Goal: Task Accomplishment & Management: Use online tool/utility

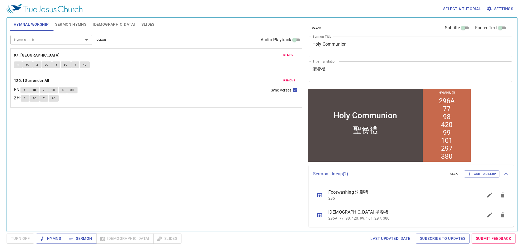
click at [503, 192] on icon "sermon lineup list" at bounding box center [503, 195] width 7 height 7
click at [505, 194] on icon "sermon lineup list" at bounding box center [503, 195] width 7 height 7
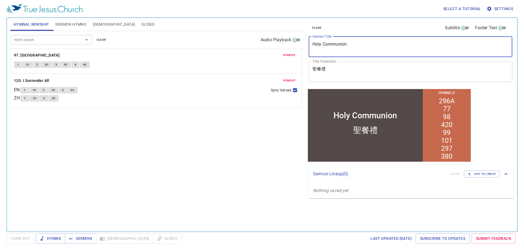
drag, startPoint x: 351, startPoint y: 44, endPoint x: 305, endPoint y: 45, distance: 46.4
click at [305, 45] on div "clear Subtitle Footer Text Sermon Title Holy Communion x Sermon Title Title Tra…" at bounding box center [410, 123] width 212 height 214
type textarea "Hidden Treasure"
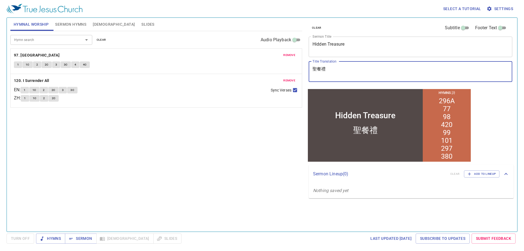
click at [328, 75] on textarea "聖餐禮" at bounding box center [411, 71] width 196 height 10
type textarea "i"
type textarea "看"
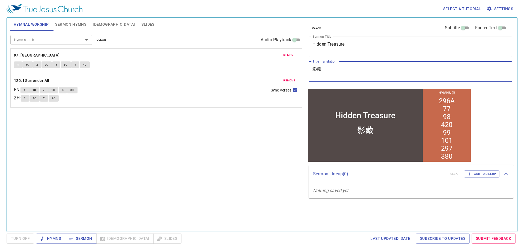
type textarea "影"
type textarea "隱藏的財ㄅㄠ"
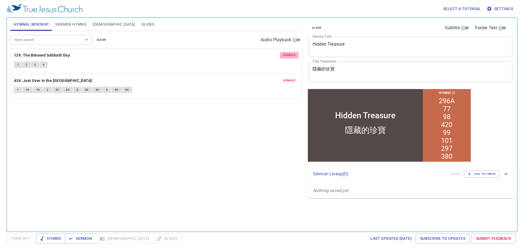
click at [285, 52] on button "remove" at bounding box center [289, 55] width 19 height 7
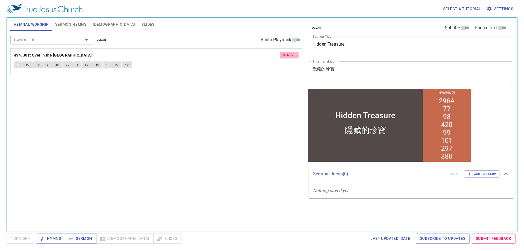
click at [285, 52] on button "remove" at bounding box center [289, 55] width 19 height 7
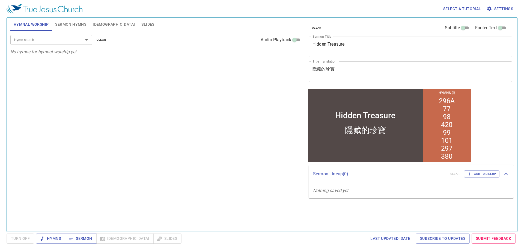
click at [44, 40] on input "Hymn search" at bounding box center [43, 40] width 63 height 6
type input "ㄉ"
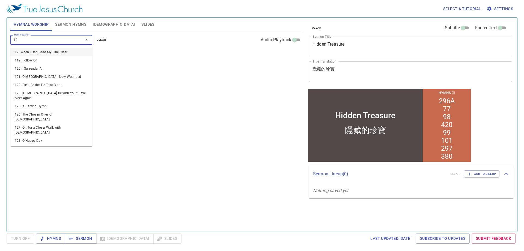
type input "122"
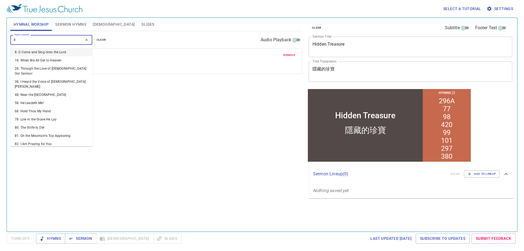
type input "82"
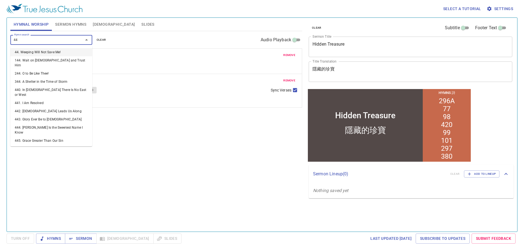
type input "440"
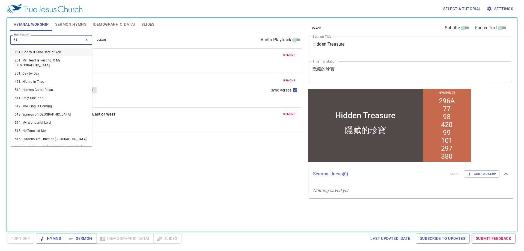
type input "518"
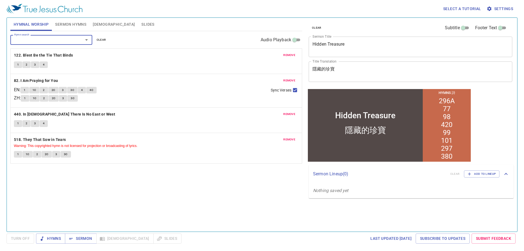
click at [65, 24] on span "Sermon Hymns" at bounding box center [70, 24] width 31 height 7
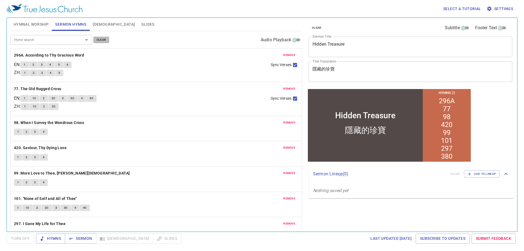
click at [99, 40] on span "clear" at bounding box center [102, 39] width 10 height 5
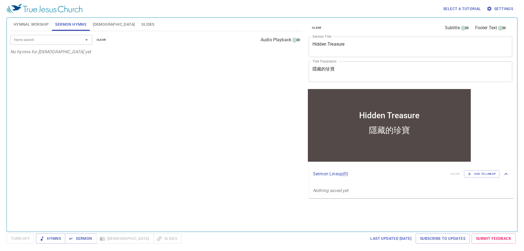
click at [49, 44] on div "Hymn search" at bounding box center [51, 40] width 82 height 10
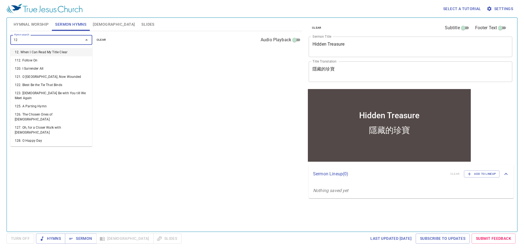
type input "129"
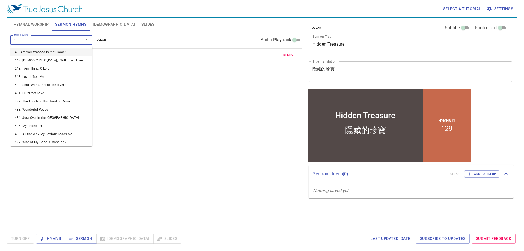
type input "434"
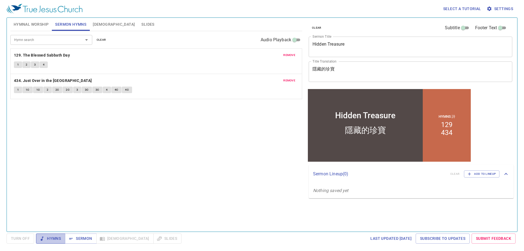
click at [54, 237] on span "Hymns" at bounding box center [50, 238] width 20 height 7
click at [36, 23] on span "Hymnal Worship" at bounding box center [31, 24] width 35 height 7
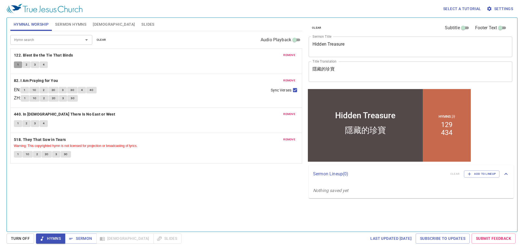
click at [20, 64] on button "1" at bounding box center [18, 64] width 8 height 7
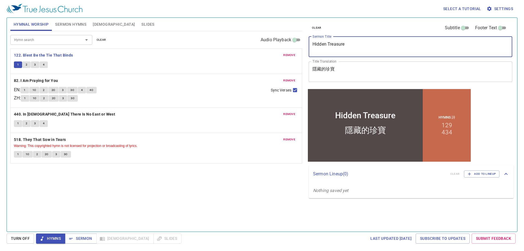
drag, startPoint x: 354, startPoint y: 45, endPoint x: 308, endPoint y: 45, distance: 45.3
click at [257, 45] on div "clear Subtitle Footer Text Sermon Title Hidden Treasure x Sermon Title Title Tr…" at bounding box center [410, 53] width 207 height 70
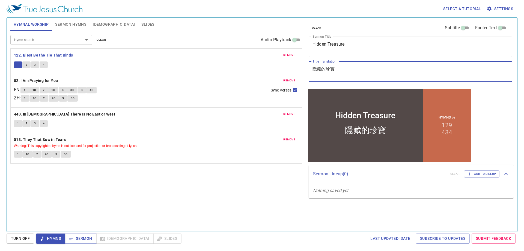
drag, startPoint x: 347, startPoint y: 69, endPoint x: 309, endPoint y: 69, distance: 37.7
click at [257, 69] on div "隱藏的珍寶 x Title Translation" at bounding box center [411, 71] width 204 height 20
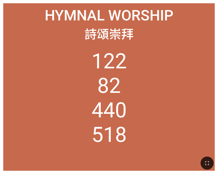
drag, startPoint x: 206, startPoint y: 167, endPoint x: 240, endPoint y: 189, distance: 40.2
click at [206, 167] on button "button" at bounding box center [207, 163] width 13 height 13
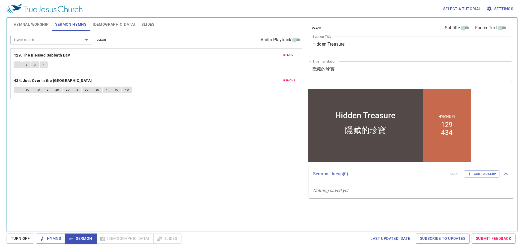
click at [360, 3] on div "Select a tutorial Settings" at bounding box center [261, 8] width 509 height 17
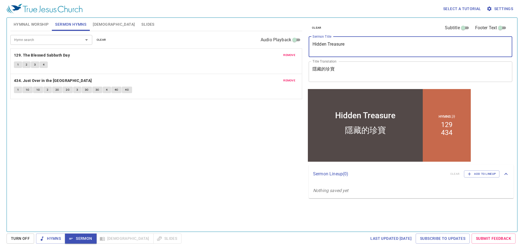
drag, startPoint x: 353, startPoint y: 45, endPoint x: 314, endPoint y: 44, distance: 39.1
click at [314, 44] on textarea "Hidden Treasure" at bounding box center [411, 46] width 196 height 10
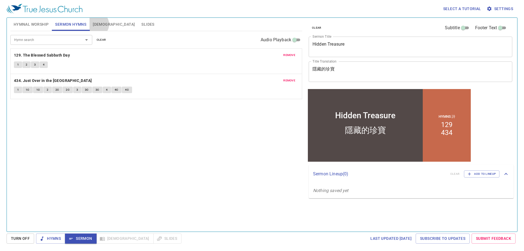
click at [97, 24] on span "[DEMOGRAPHIC_DATA]" at bounding box center [114, 24] width 42 height 7
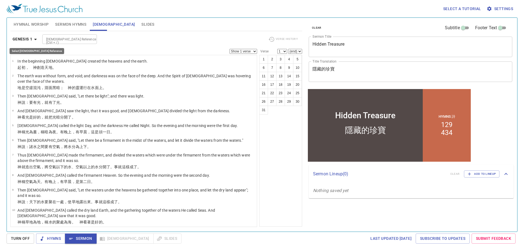
click at [29, 40] on b "Genesis 1" at bounding box center [23, 39] width 20 height 7
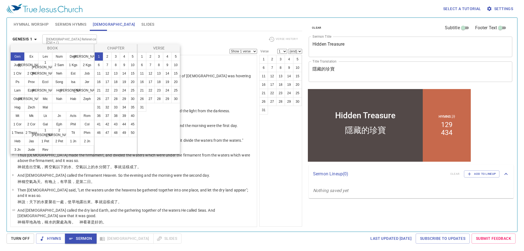
click at [115, 23] on div at bounding box center [262, 125] width 524 height 251
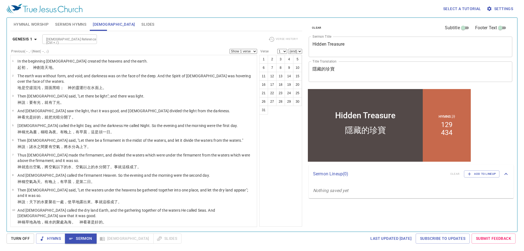
click at [141, 24] on span "Slides" at bounding box center [147, 24] width 13 height 7
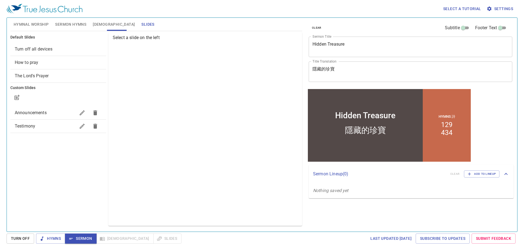
click at [44, 113] on span "Announcements" at bounding box center [31, 112] width 32 height 5
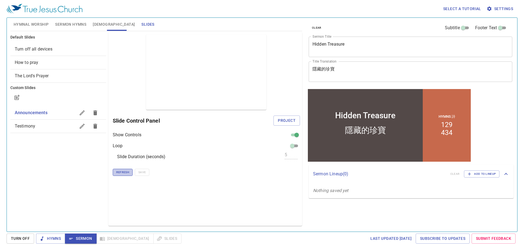
click at [123, 175] on button "Refresh" at bounding box center [123, 172] width 20 height 7
click at [120, 173] on span "Refresh" at bounding box center [122, 172] width 13 height 5
click at [123, 176] on div "Preview Only Slide Control Panel Project Show Controls Loop Slide Duration (sec…" at bounding box center [205, 129] width 194 height 194
click at [123, 172] on span "Refresh" at bounding box center [122, 172] width 13 height 5
click at [97, 22] on span "[DEMOGRAPHIC_DATA]" at bounding box center [114, 24] width 42 height 7
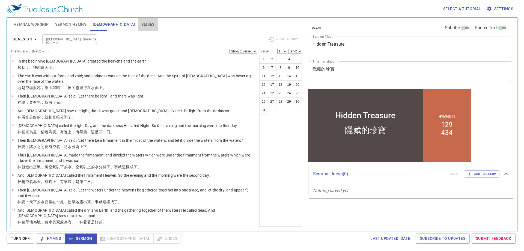
click at [141, 24] on span "Slides" at bounding box center [147, 24] width 13 height 7
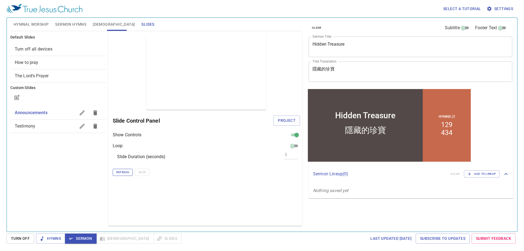
click at [118, 172] on span "Refresh" at bounding box center [122, 172] width 13 height 5
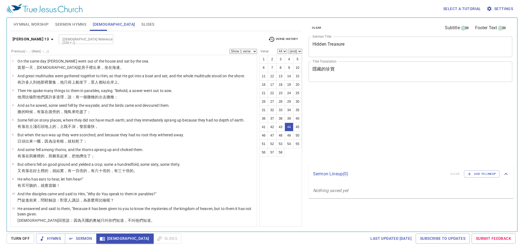
select select "44"
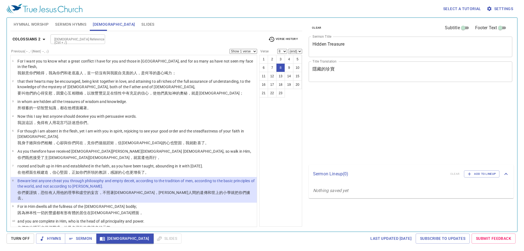
select select "8"
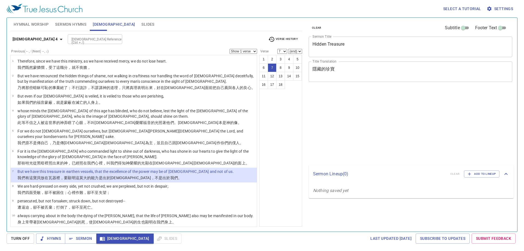
select select "7"
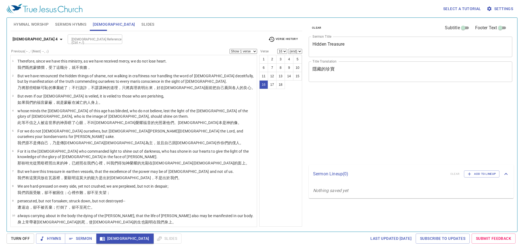
select select "16"
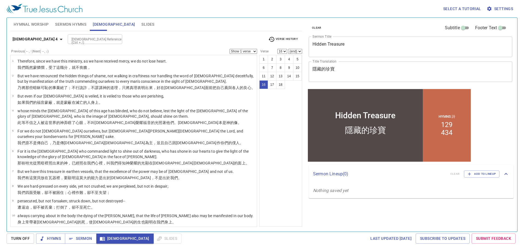
scroll to position [126, 0]
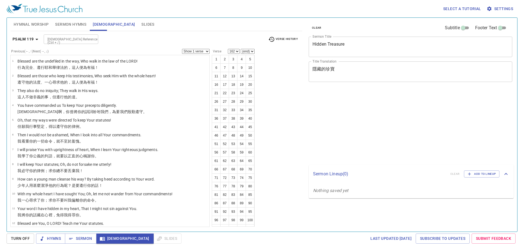
select select "162"
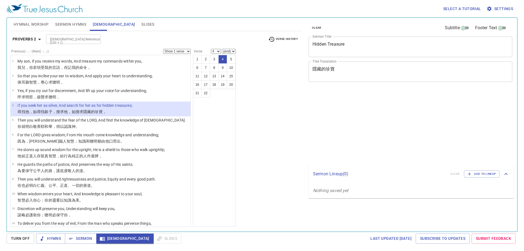
select select "4"
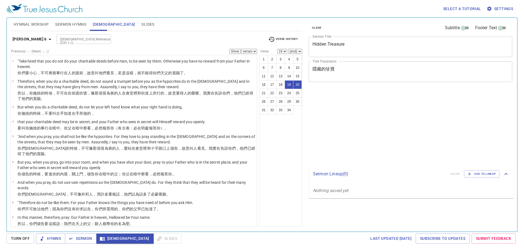
select select "2"
select select "19"
select select "2"
select select "19"
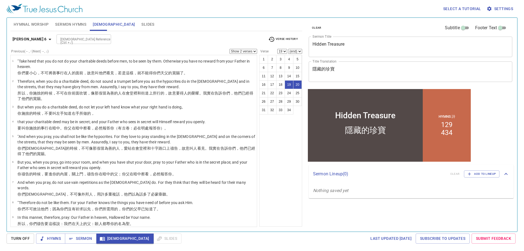
click at [141, 23] on span "Slides" at bounding box center [147, 24] width 13 height 7
click at [0, 0] on div "Preview Only Slide Control Panel Project Show Controls Loop Slide Duration (sec…" at bounding box center [0, 0] width 0 height 0
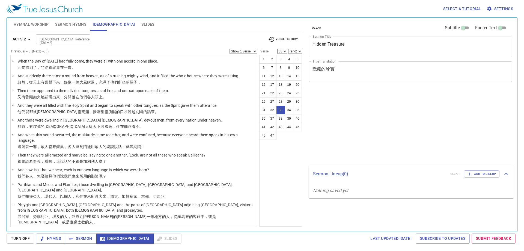
select select "33"
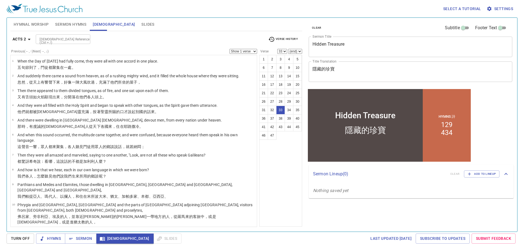
scroll to position [488, 0]
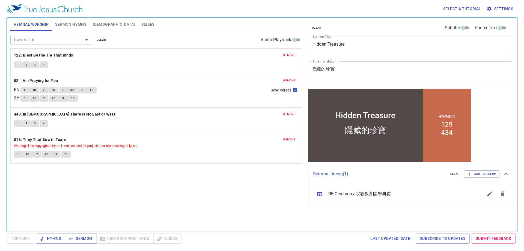
click at [141, 23] on span "Slides" at bounding box center [147, 24] width 13 height 7
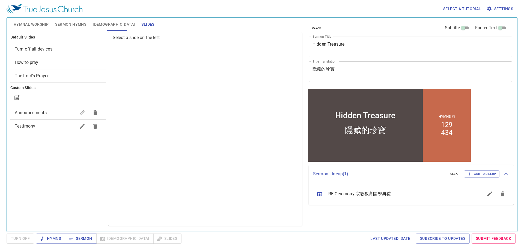
click at [55, 73] on span "The Lord's Prayer" at bounding box center [58, 76] width 87 height 7
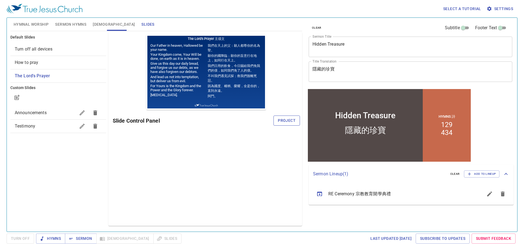
click at [281, 119] on span "Project" at bounding box center [287, 120] width 18 height 7
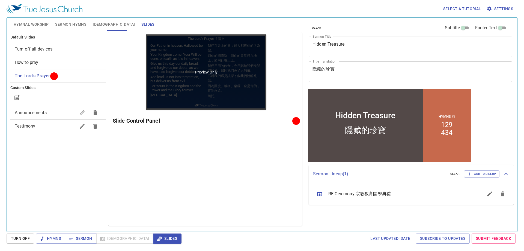
click at [214, 47] on div "Preview Only" at bounding box center [206, 71] width 120 height 75
click at [222, 65] on div "Preview Only" at bounding box center [206, 71] width 120 height 75
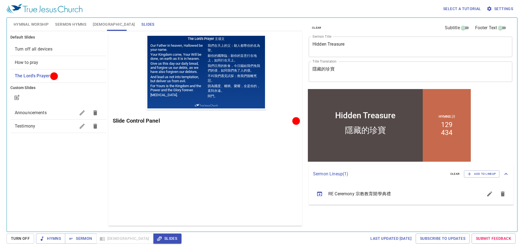
click at [41, 26] on span "Hymnal Worship" at bounding box center [31, 24] width 35 height 7
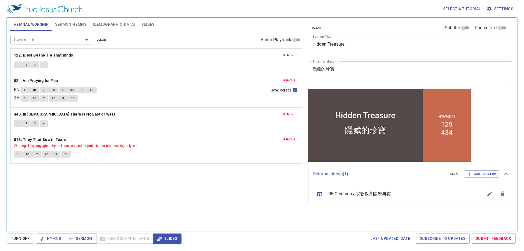
click at [296, 54] on button "remove" at bounding box center [289, 55] width 19 height 7
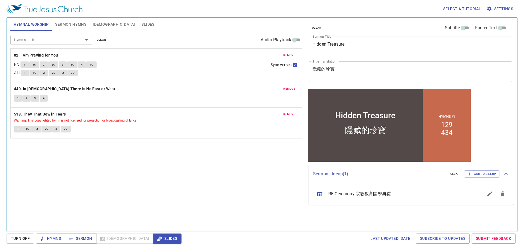
click at [296, 54] on button "remove" at bounding box center [289, 55] width 19 height 7
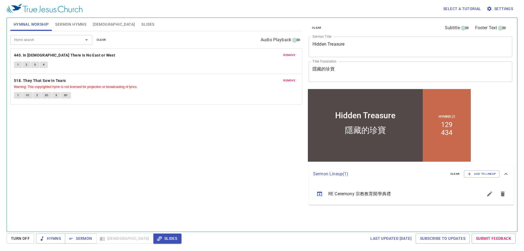
click at [296, 54] on button "remove" at bounding box center [289, 55] width 19 height 7
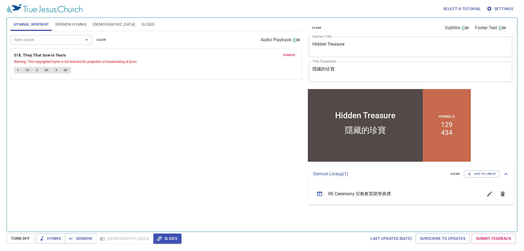
click at [296, 54] on button "remove" at bounding box center [289, 55] width 19 height 7
click at [170, 84] on div "Hymn search Hymn search clear Audio Playback No hymns for hymnal worship yet" at bounding box center [156, 129] width 292 height 196
click at [65, 42] on input "Hymn search" at bounding box center [43, 40] width 63 height 6
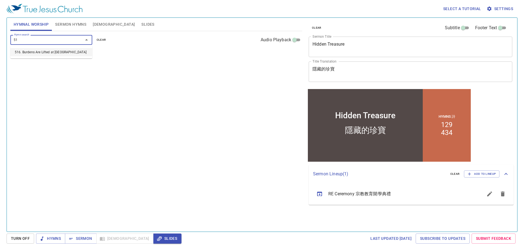
type input "515"
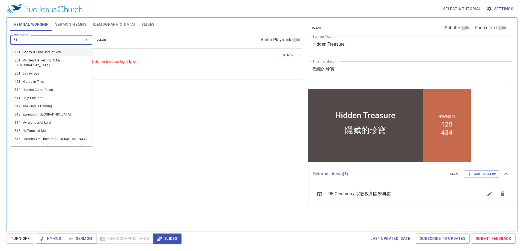
type input "519"
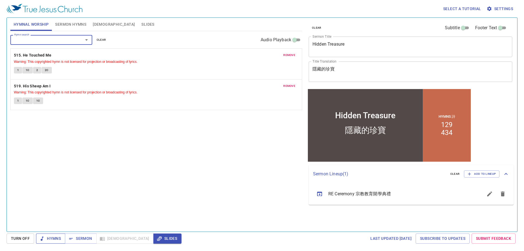
click at [59, 239] on span "Hymns" at bounding box center [50, 238] width 20 height 7
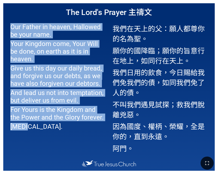
drag, startPoint x: 11, startPoint y: 26, endPoint x: 30, endPoint y: 131, distance: 106.2
click at [30, 131] on span "Our Father in heaven, Hallowed be your name. Your Kingdom come, Your Will be do…" at bounding box center [58, 77] width 96 height 111
copy span "Our Father in heaven, Hallowed be your name. Your Kingdom come, Your Will be do…"
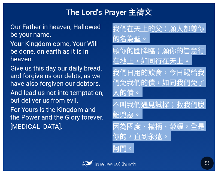
drag, startPoint x: 115, startPoint y: 29, endPoint x: 131, endPoint y: 149, distance: 121.5
click at [131, 149] on span "我們在天上的父：願人都尊你的名為聖。 願你的國降臨；願你的旨意行在地上，如同行在天上。 我們日用的飲食，今日賜給我們免我們的債，如同我們免了人的債。 不叫我們…" at bounding box center [161, 89] width 96 height 134
copy span "我們在天上的父：願人都尊你的名為聖。 願你的國降臨；願你的旨意行在地上，如同行在天上。 我們日用的飲食，今日賜給我們免我們的債，如同我們免了人的債。 不叫我們…"
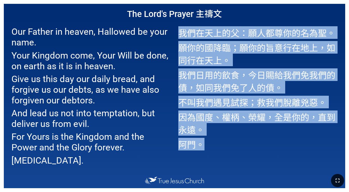
click at [218, 174] on button "button" at bounding box center [337, 180] width 13 height 13
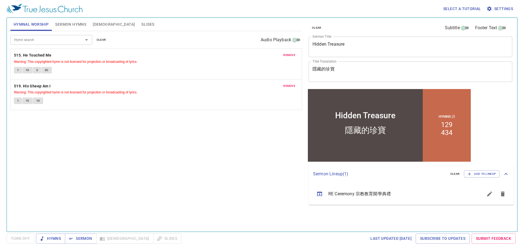
drag, startPoint x: 56, startPoint y: 238, endPoint x: 66, endPoint y: 230, distance: 12.4
click at [57, 238] on span "Hymns" at bounding box center [50, 238] width 20 height 7
click at [18, 70] on span "1" at bounding box center [18, 70] width 2 height 5
click at [27, 69] on span "1C" at bounding box center [28, 70] width 4 height 5
click at [40, 69] on button "2" at bounding box center [37, 70] width 8 height 7
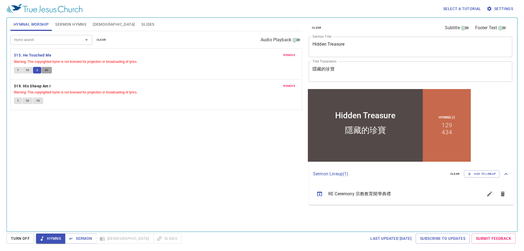
click at [46, 72] on span "2C" at bounding box center [47, 70] width 4 height 5
click at [44, 83] on b "519. His Sheep Am I" at bounding box center [32, 86] width 37 height 7
click at [17, 99] on button "1" at bounding box center [18, 100] width 8 height 7
click at [27, 99] on span "1C" at bounding box center [28, 100] width 4 height 5
click at [41, 99] on button "1C" at bounding box center [38, 100] width 10 height 7
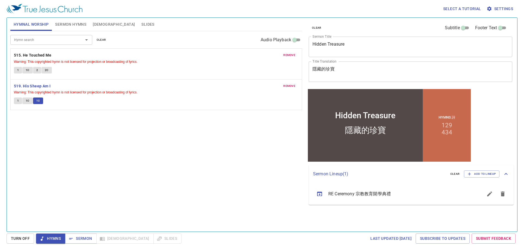
click at [287, 55] on span "remove" at bounding box center [289, 55] width 12 height 5
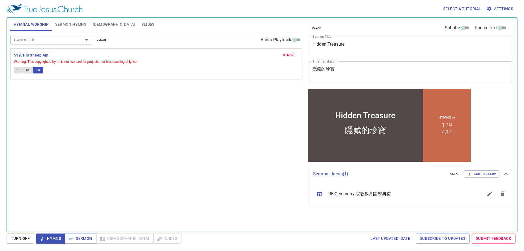
click at [287, 55] on span "remove" at bounding box center [289, 55] width 12 height 5
click at [62, 39] on input "Hymn search" at bounding box center [43, 40] width 63 height 6
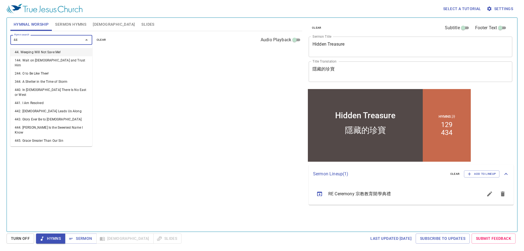
type input "441"
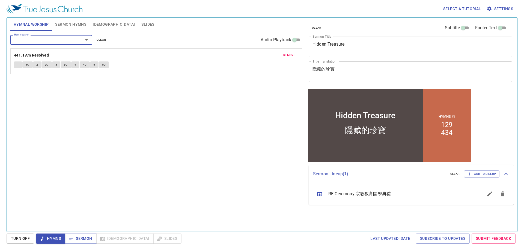
click at [71, 39] on input "Hymn search" at bounding box center [43, 40] width 63 height 6
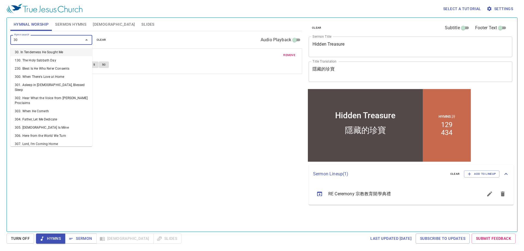
type input "300"
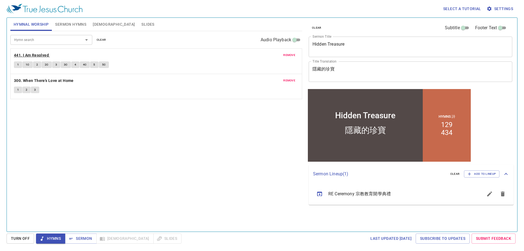
click at [20, 52] on b "441. I Am Resolved" at bounding box center [31, 55] width 35 height 7
click at [19, 66] on span "1" at bounding box center [18, 64] width 2 height 5
click at [26, 66] on span "1C" at bounding box center [28, 64] width 4 height 5
click at [35, 65] on button "2" at bounding box center [37, 64] width 8 height 7
click at [45, 63] on span "2C" at bounding box center [47, 64] width 4 height 5
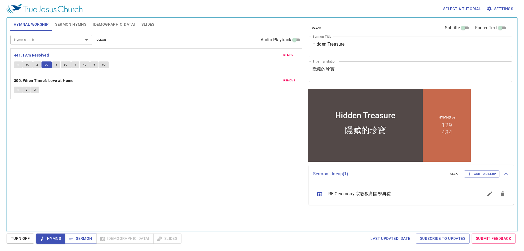
click at [54, 63] on button "3" at bounding box center [56, 64] width 8 height 7
click at [64, 63] on span "3C" at bounding box center [66, 64] width 4 height 5
click at [73, 64] on button "4" at bounding box center [75, 64] width 8 height 7
click at [85, 62] on span "4C" at bounding box center [85, 64] width 4 height 5
click at [213, 129] on div "Hymn search Hymn search clear Audio Playback remove 441. I Am Resolved 1 1C 2 2…" at bounding box center [156, 129] width 292 height 196
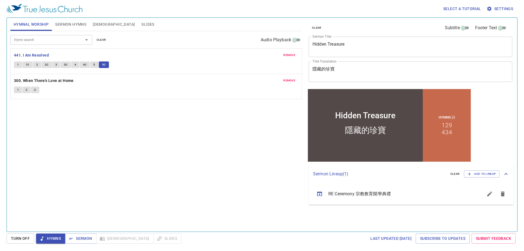
click at [148, 250] on div "Select a tutorial Settings Hymnal Worship Sermon Hymns Bible Slides Hymn search…" at bounding box center [262, 125] width 524 height 251
click at [134, 142] on div "Hymn search Hymn search clear Audio Playback remove 441. I Am Resolved 1 1C 2 2…" at bounding box center [156, 129] width 292 height 196
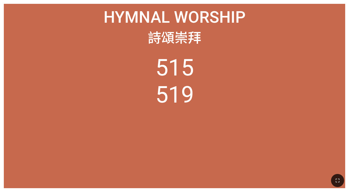
drag, startPoint x: 338, startPoint y: 179, endPoint x: 338, endPoint y: 195, distance: 15.8
click at [218, 174] on icon "button" at bounding box center [338, 180] width 7 height 7
